Goal: Navigation & Orientation: Find specific page/section

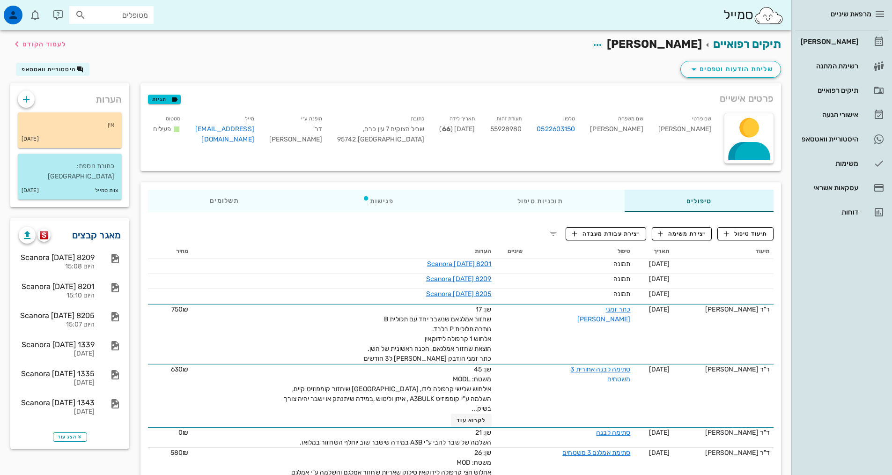
scroll to position [94, 0]
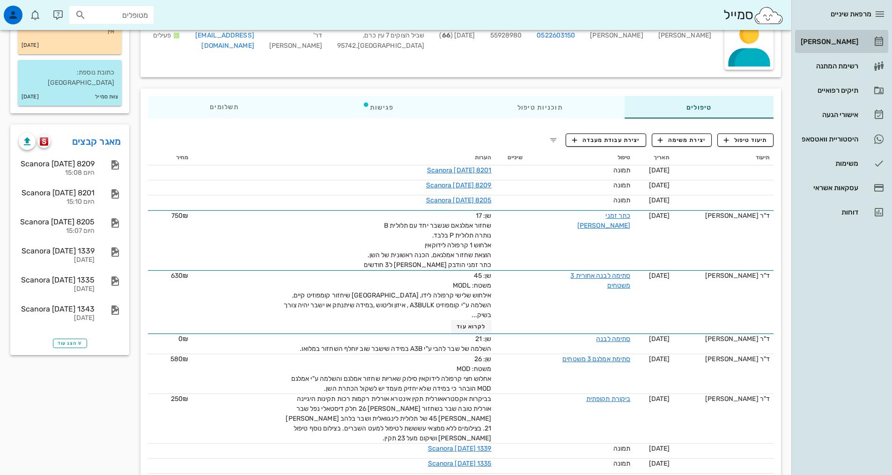
click at [839, 44] on div "[PERSON_NAME]" at bounding box center [828, 41] width 59 height 7
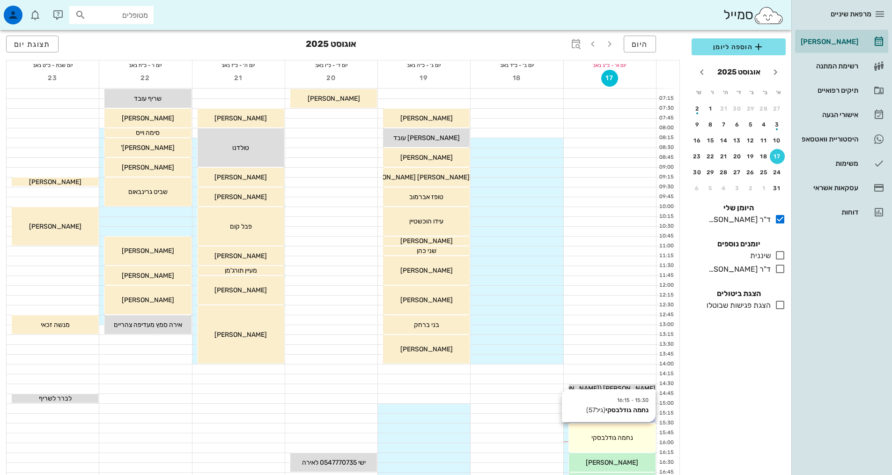
click at [630, 433] on div "נחמה גודלבסקי" at bounding box center [612, 438] width 87 height 10
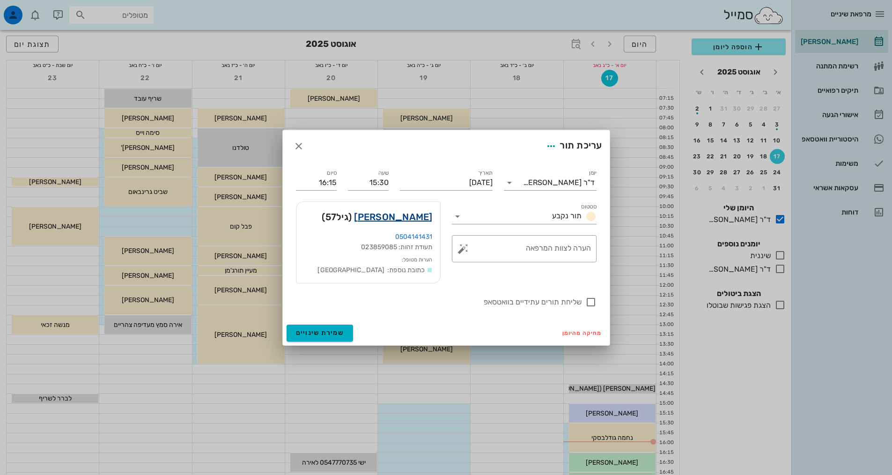
click at [397, 216] on link "[PERSON_NAME]" at bounding box center [393, 216] width 78 height 15
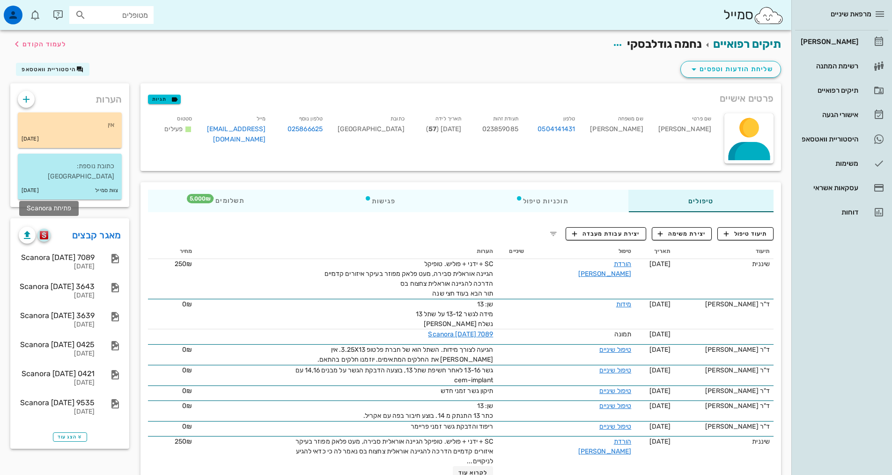
click at [46, 231] on img "button" at bounding box center [44, 235] width 9 height 8
click at [839, 42] on div "[PERSON_NAME]" at bounding box center [828, 41] width 59 height 7
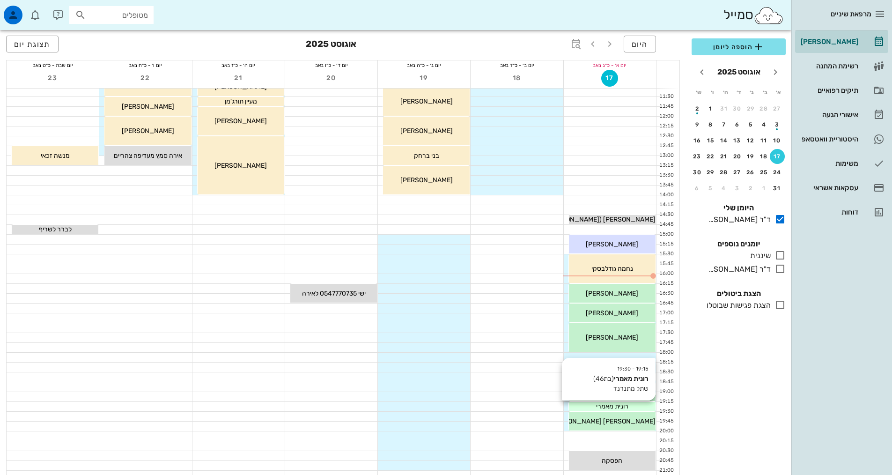
scroll to position [187, 0]
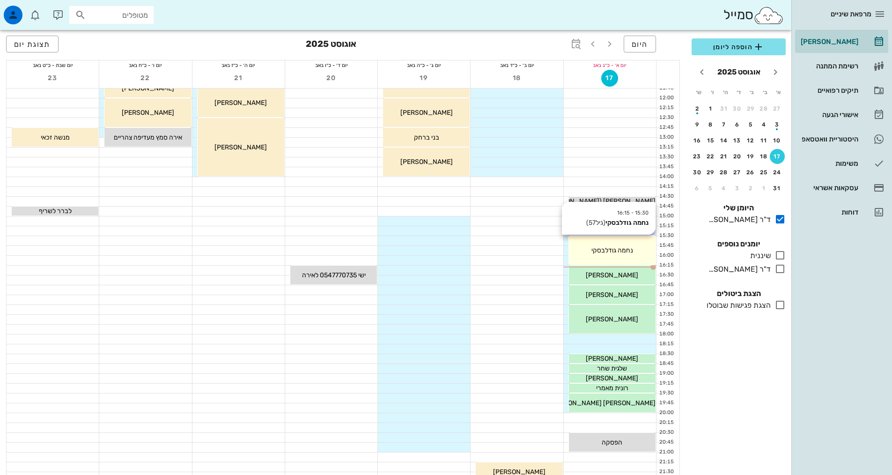
click at [618, 257] on div "15:30 - 16:15 [PERSON_NAME] (גיל 57 ) [PERSON_NAME]" at bounding box center [612, 250] width 87 height 29
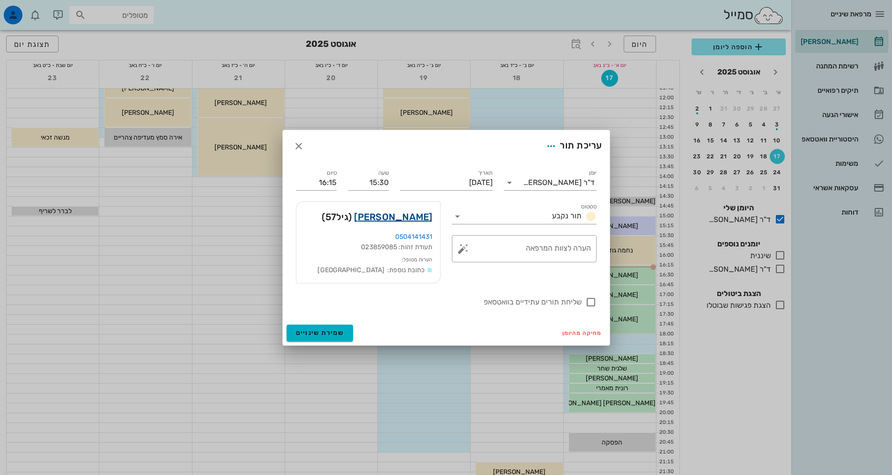
click at [392, 215] on link "[PERSON_NAME]" at bounding box center [393, 216] width 78 height 15
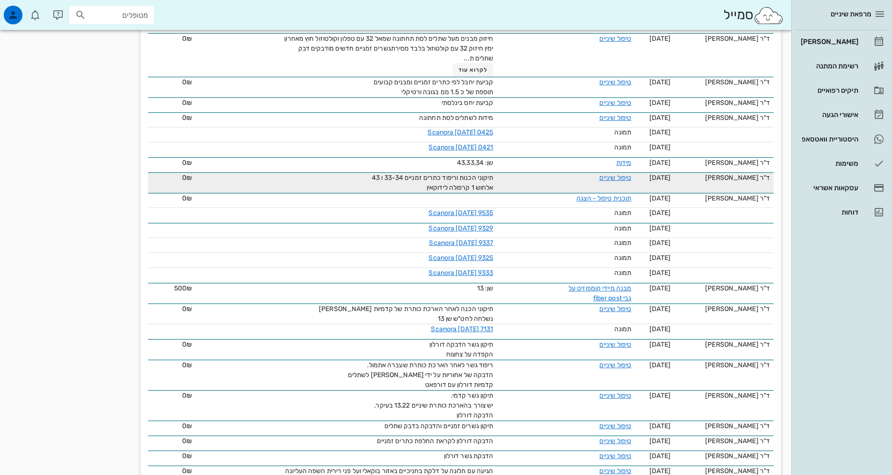
scroll to position [1124, 0]
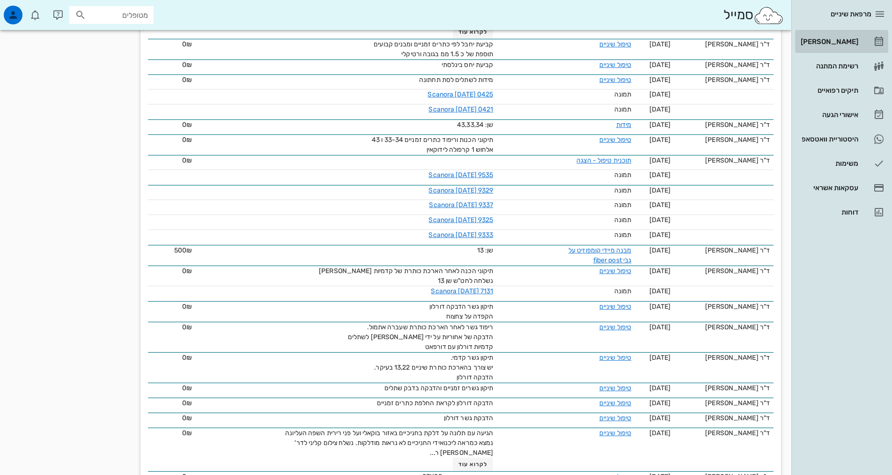
click at [830, 41] on div "[PERSON_NAME]" at bounding box center [828, 41] width 59 height 7
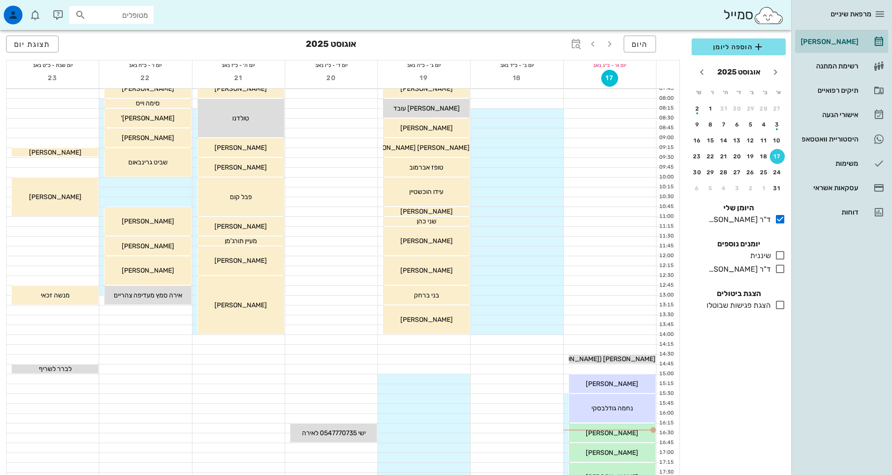
scroll to position [234, 0]
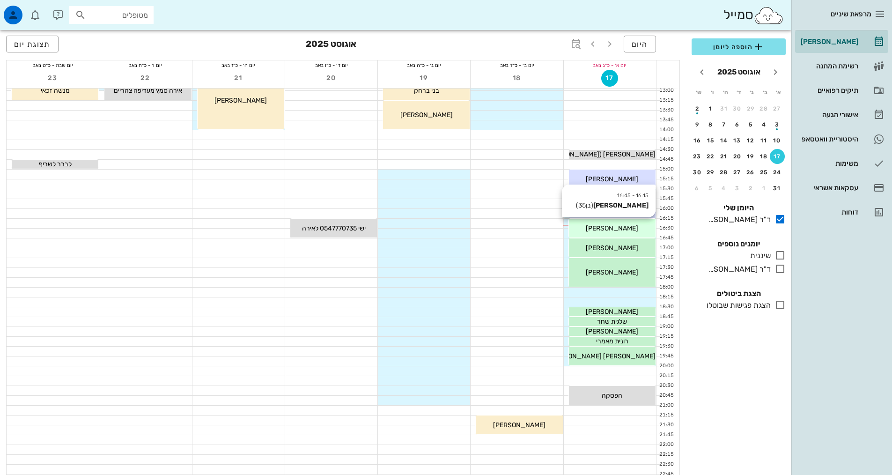
click at [600, 232] on div "[PERSON_NAME]" at bounding box center [612, 228] width 87 height 10
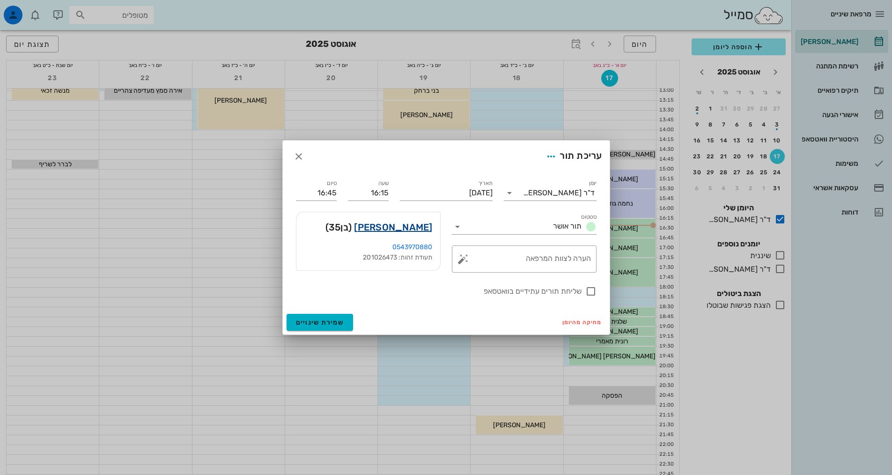
click at [414, 223] on link "[PERSON_NAME]" at bounding box center [393, 227] width 78 height 15
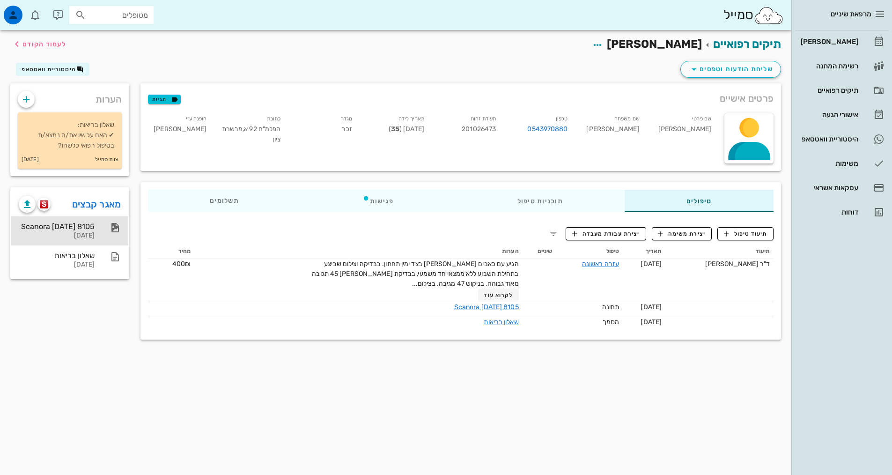
click at [81, 232] on div "[DATE]" at bounding box center [57, 236] width 76 height 8
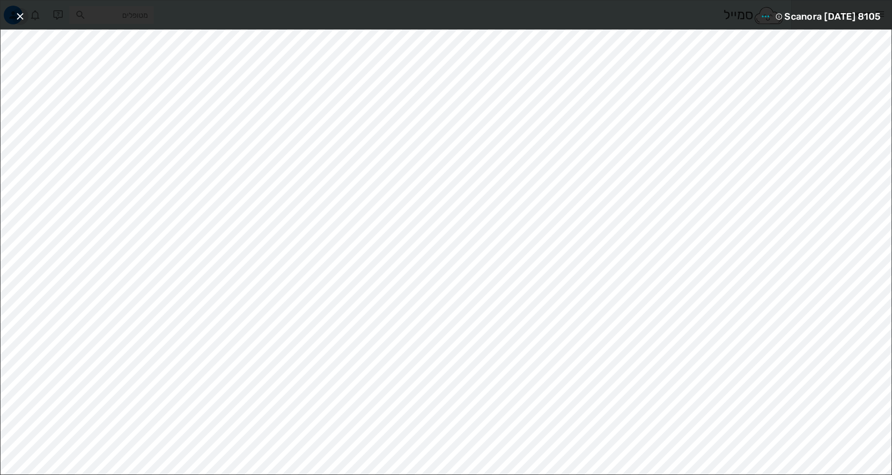
click at [21, 16] on icon "button" at bounding box center [20, 16] width 11 height 11
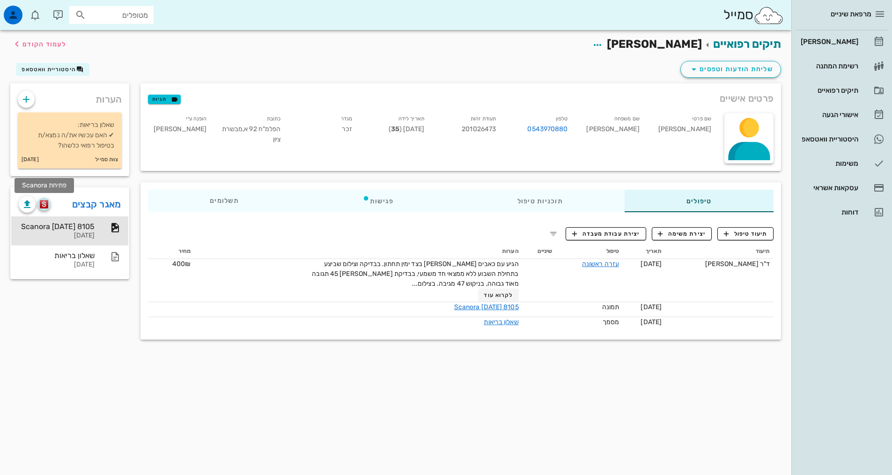
click at [44, 205] on img "button" at bounding box center [44, 204] width 9 height 8
click at [848, 44] on div "[PERSON_NAME]" at bounding box center [828, 41] width 59 height 7
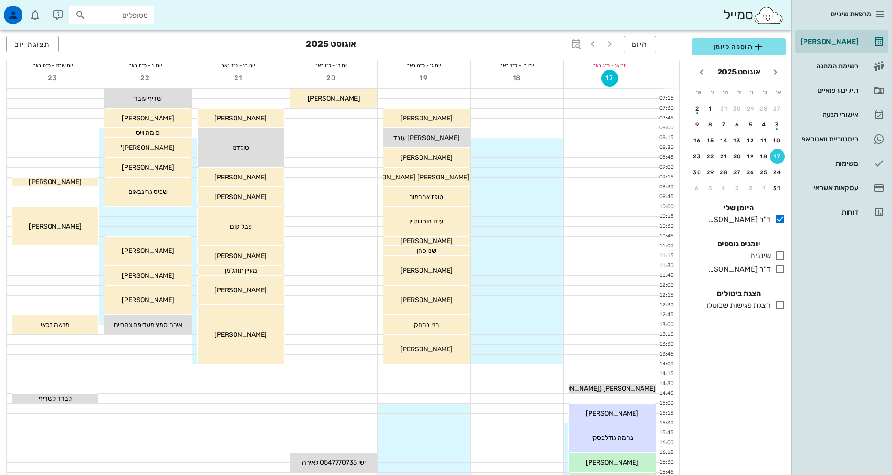
scroll to position [282, 0]
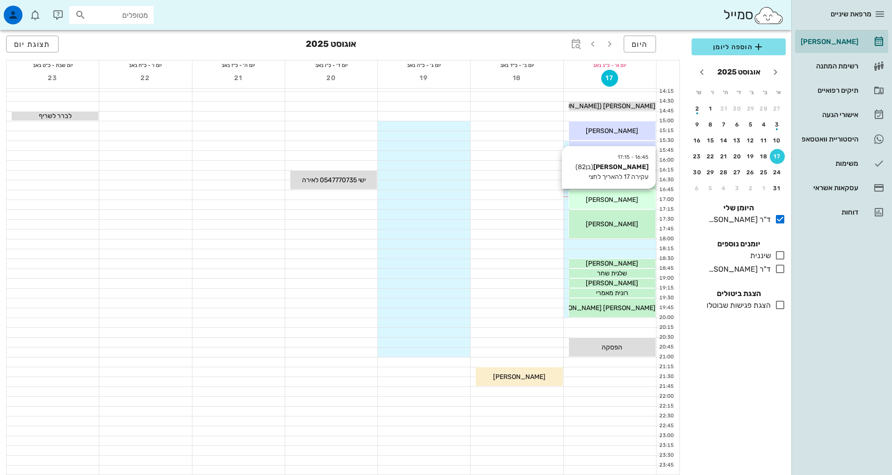
click at [599, 204] on div "[PERSON_NAME]" at bounding box center [612, 200] width 87 height 10
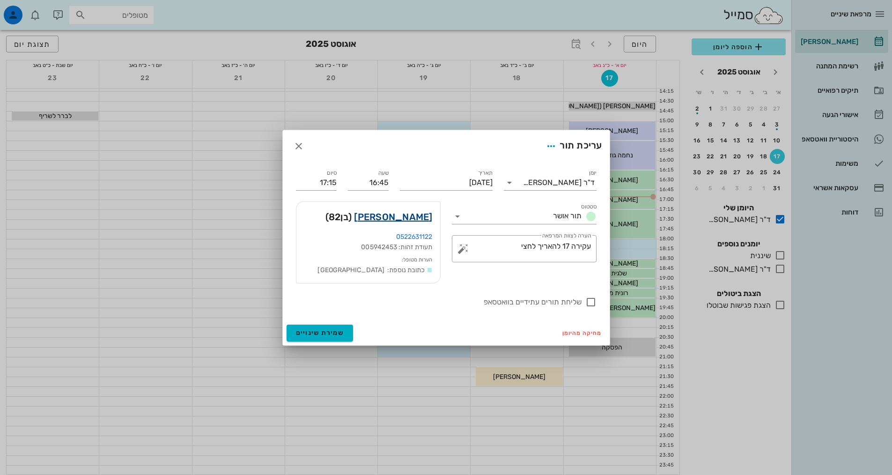
click at [413, 220] on link "[PERSON_NAME]" at bounding box center [393, 216] width 78 height 15
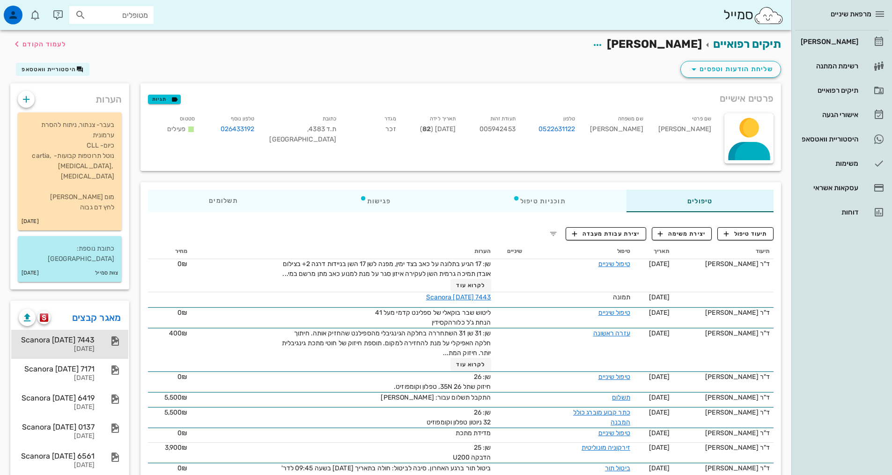
click at [77, 335] on div "Scanora [DATE] 7443" at bounding box center [57, 339] width 76 height 9
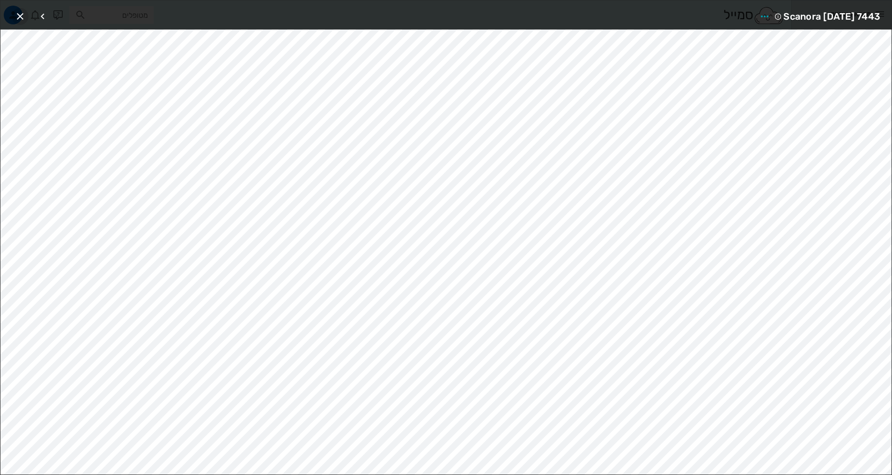
click at [14, 13] on span "button" at bounding box center [20, 16] width 17 height 11
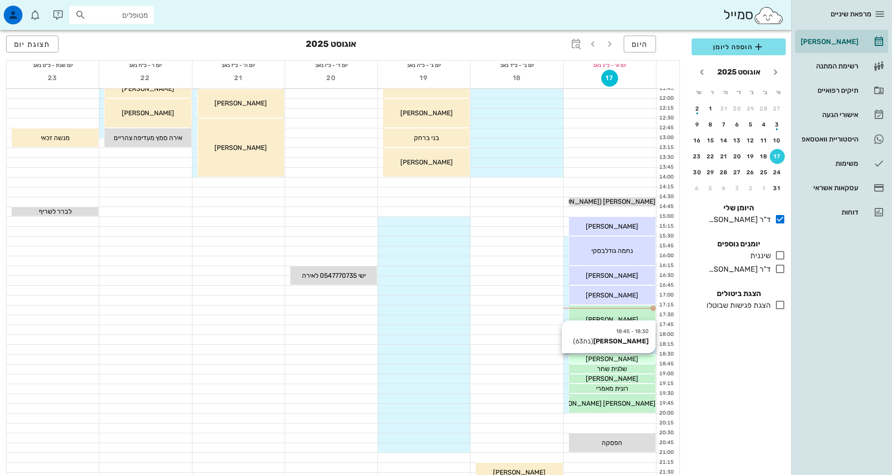
scroll to position [187, 0]
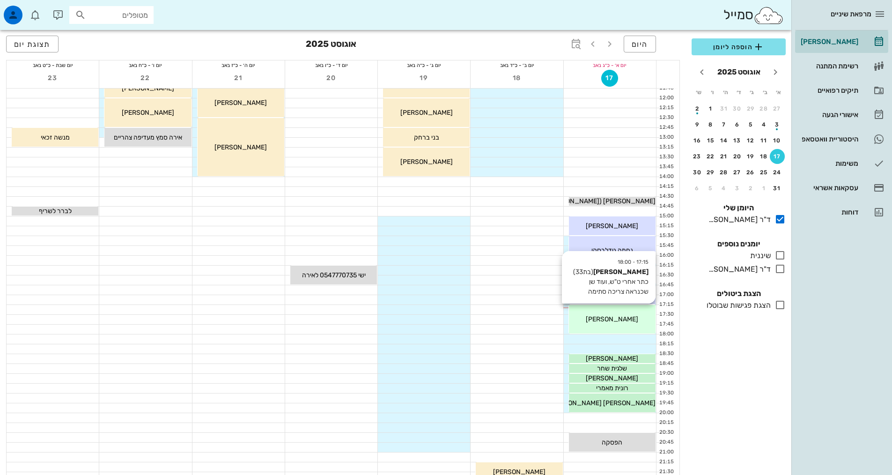
click at [629, 321] on span "[PERSON_NAME]" at bounding box center [612, 319] width 52 height 8
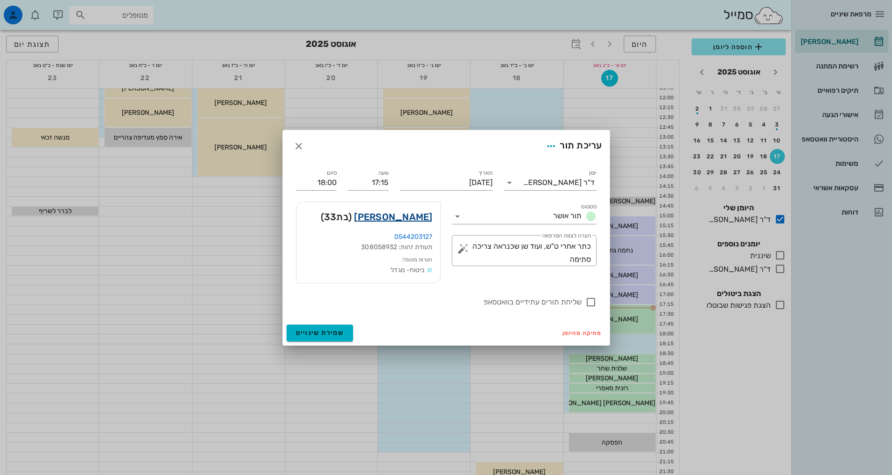
click at [416, 217] on link "אלירז אברמוביץ" at bounding box center [393, 216] width 78 height 15
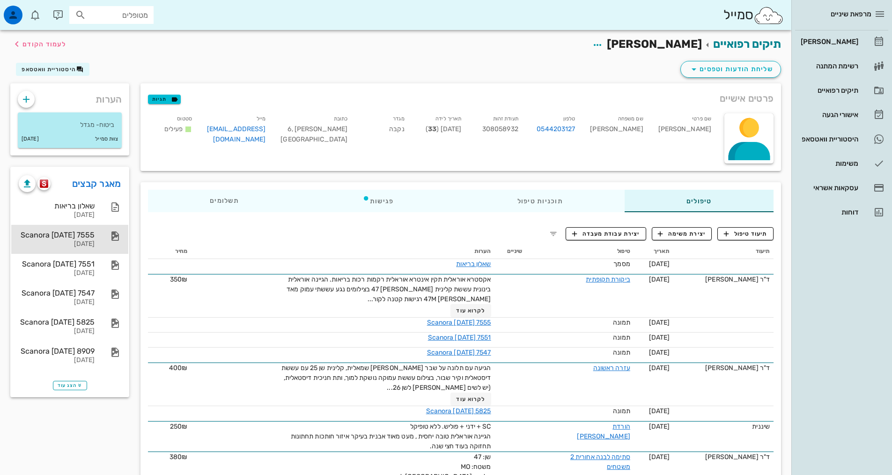
click at [68, 235] on div "Scanora 31-07-25 7555" at bounding box center [57, 234] width 76 height 9
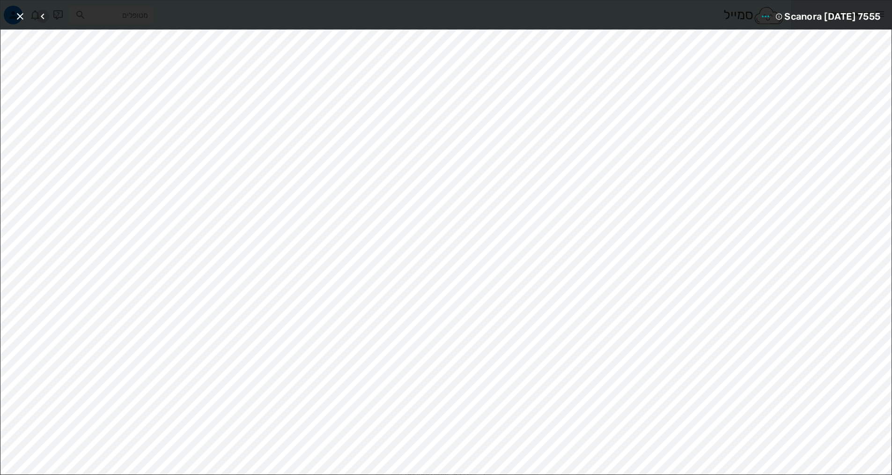
click at [43, 15] on icon "button" at bounding box center [42, 16] width 11 height 11
click at [41, 18] on icon "button" at bounding box center [42, 16] width 11 height 11
click at [42, 14] on icon "button" at bounding box center [42, 16] width 11 height 11
click at [21, 15] on icon "button" at bounding box center [20, 16] width 11 height 11
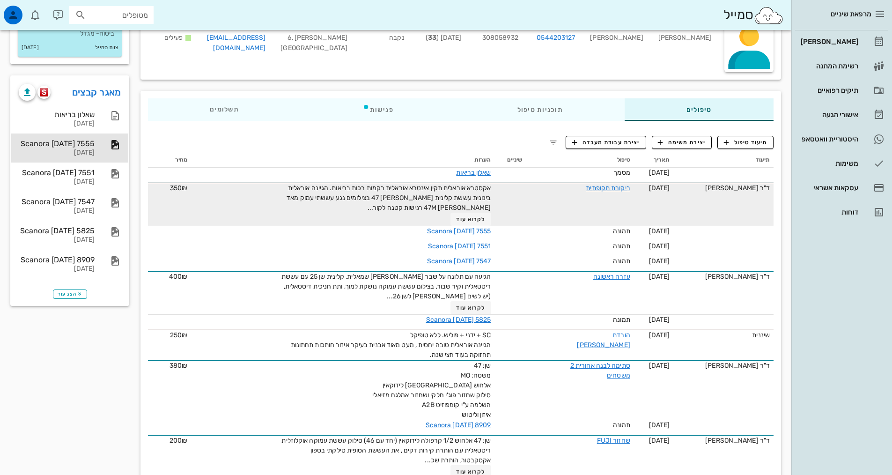
scroll to position [94, 0]
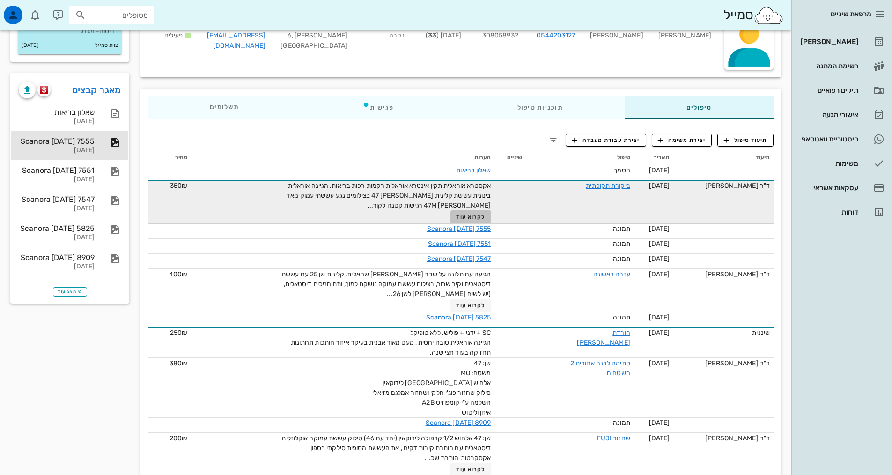
click at [478, 215] on span "לקרוא עוד" at bounding box center [470, 216] width 29 height 7
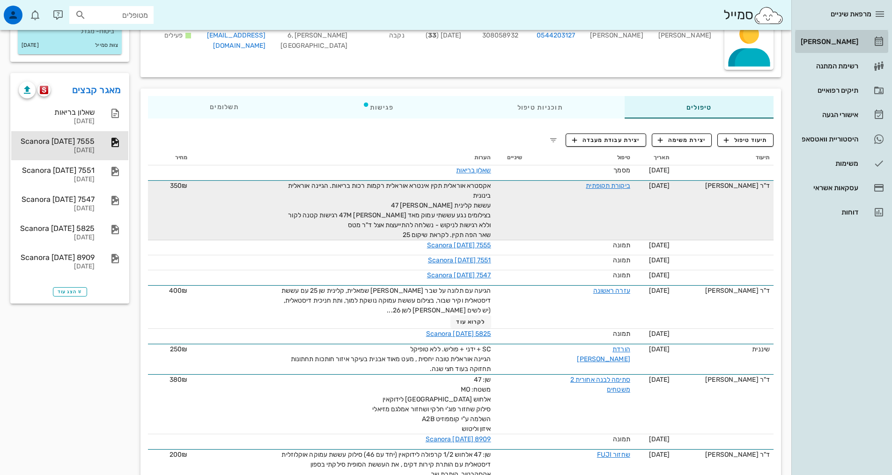
click at [861, 41] on link "[PERSON_NAME]" at bounding box center [841, 41] width 93 height 22
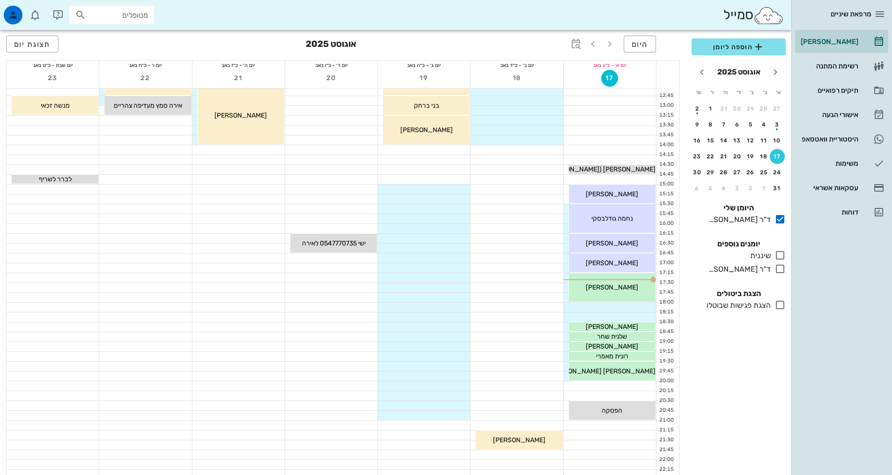
scroll to position [234, 0]
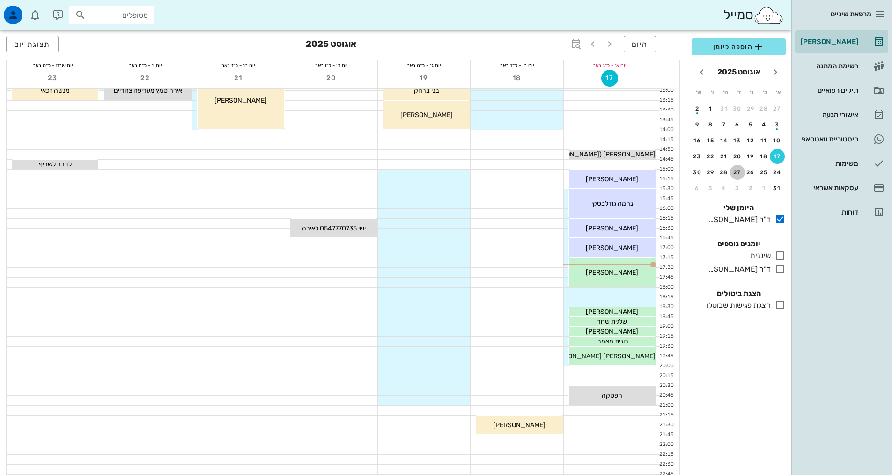
click at [735, 173] on div "27" at bounding box center [737, 172] width 15 height 7
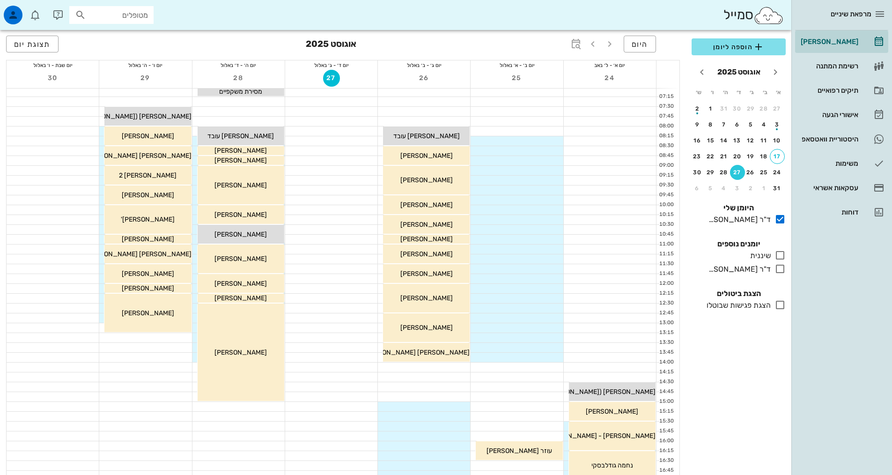
scroll to position [1, 0]
click at [777, 255] on icon at bounding box center [779, 255] width 11 height 11
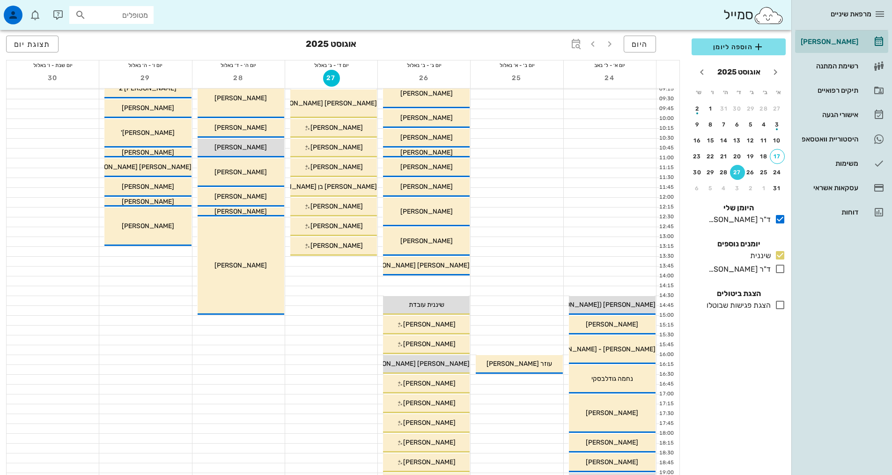
scroll to position [142, 0]
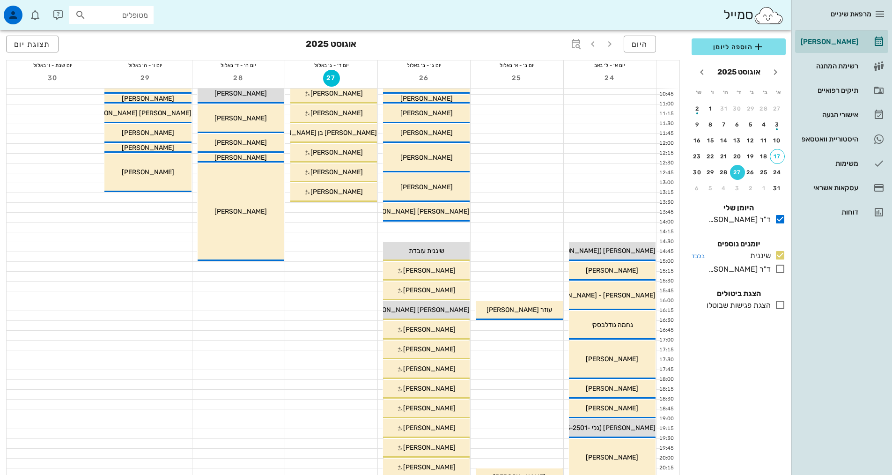
click at [780, 255] on icon at bounding box center [779, 255] width 11 height 11
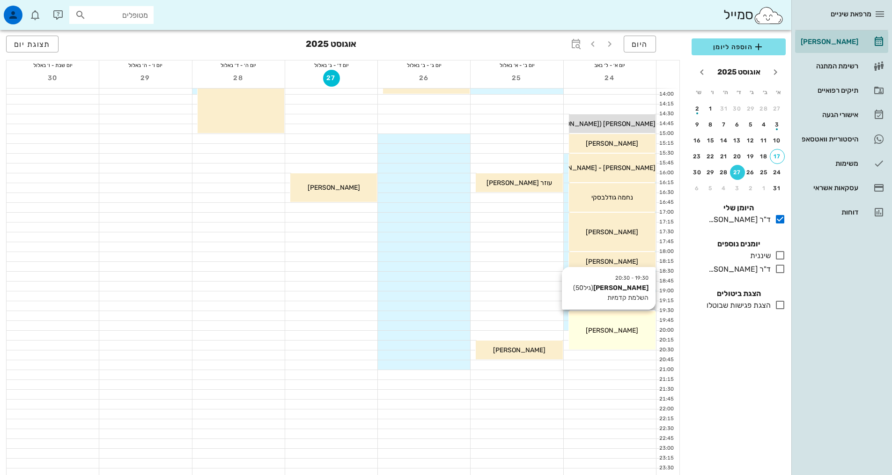
scroll to position [282, 0]
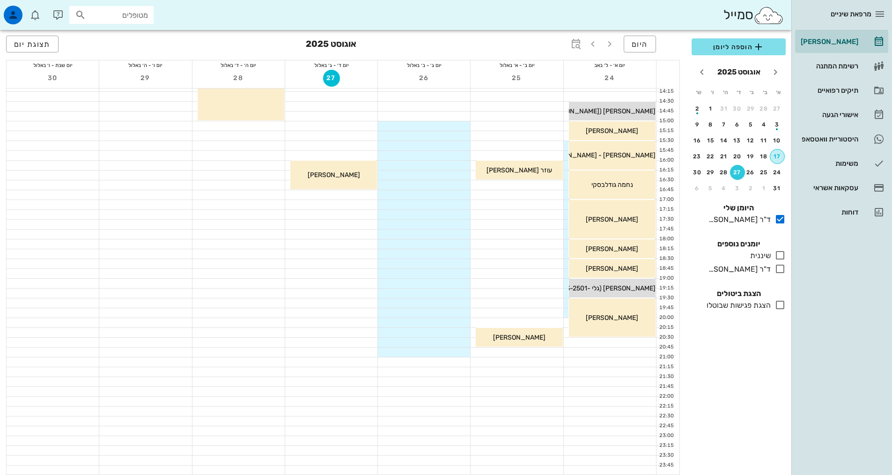
click at [776, 155] on div "17" at bounding box center [777, 156] width 14 height 7
